Goal: Information Seeking & Learning: Learn about a topic

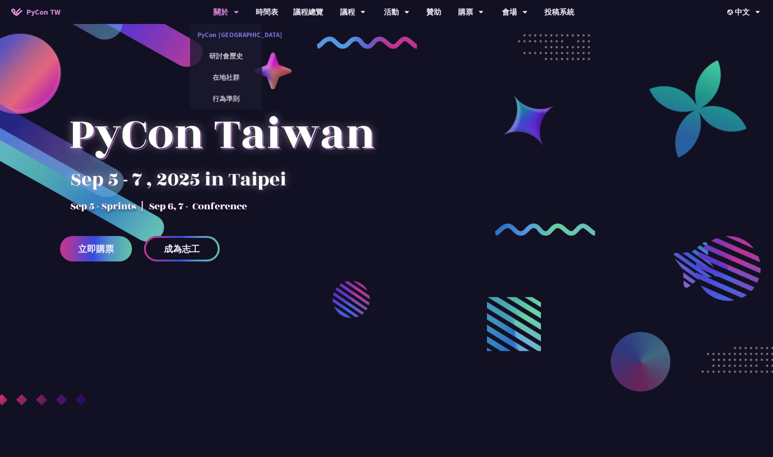
click at [230, 36] on link "PyCon [GEOGRAPHIC_DATA]" at bounding box center [226, 35] width 72 height 18
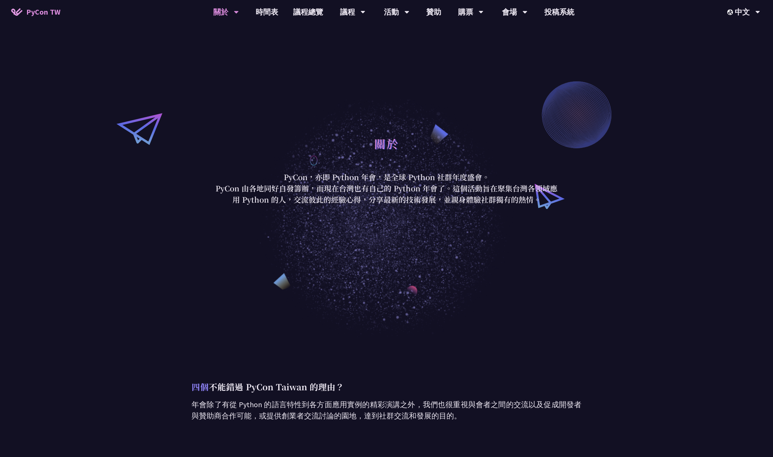
drag, startPoint x: 283, startPoint y: 177, endPoint x: 538, endPoint y: 204, distance: 257.1
click at [538, 204] on div "關於 PyCon，亦即 Python 年會，是全球 Python 社群年度盛會。 PyCon 由各地同好自發籌辦，而現在台灣也有自己的 Python 年會了。…" at bounding box center [386, 168] width 349 height 73
copy div "PyCon，亦即 Python 年會，是全球 Python 社群年度盛會。 PyCon 由各地同好自發籌辦，而現在台灣也有自己的 Python 年會了。這個活…"
